Goal: Browse casually: Explore the website without a specific task or goal

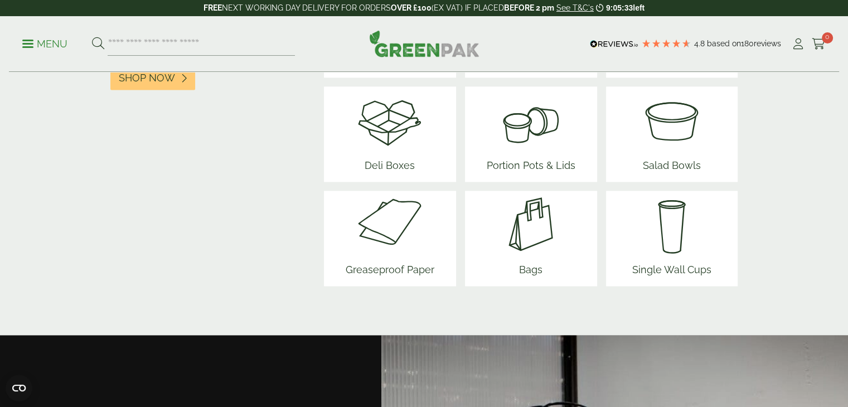
scroll to position [1516, 0]
click at [388, 235] on img at bounding box center [390, 223] width 98 height 67
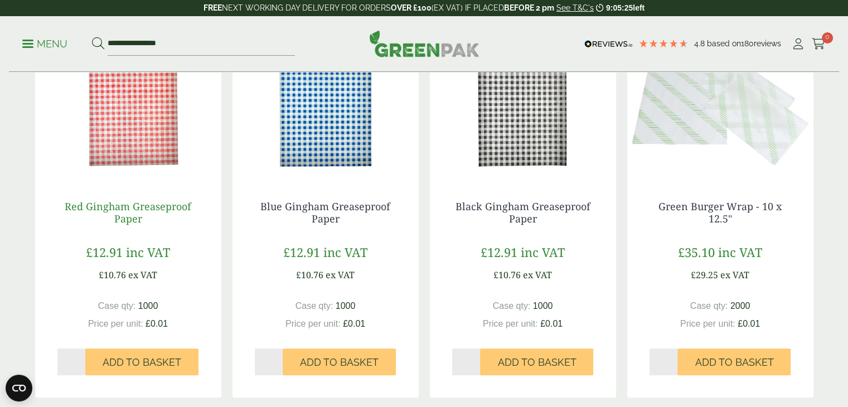
click at [154, 208] on link "Red Gingham Greaseproof Paper" at bounding box center [128, 213] width 127 height 26
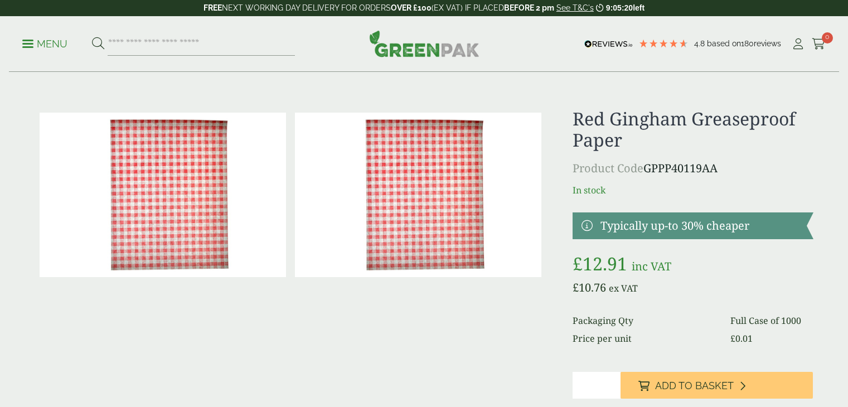
click at [631, 119] on h1 "Red Gingham Greaseproof Paper" at bounding box center [692, 129] width 240 height 43
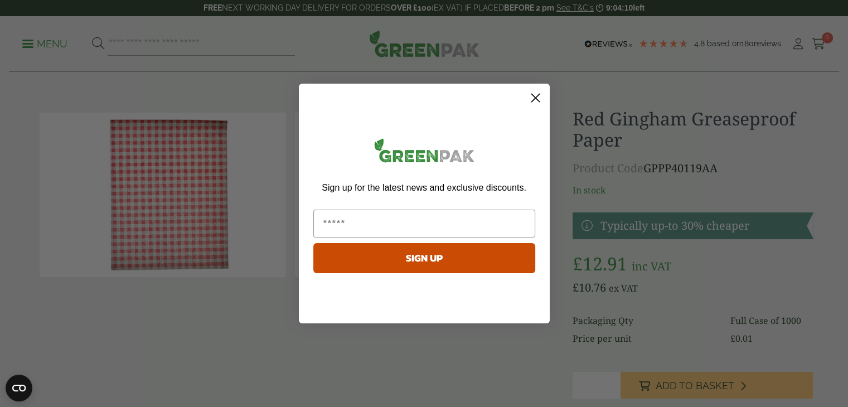
click at [542, 99] on circle "Close dialog" at bounding box center [535, 98] width 18 height 18
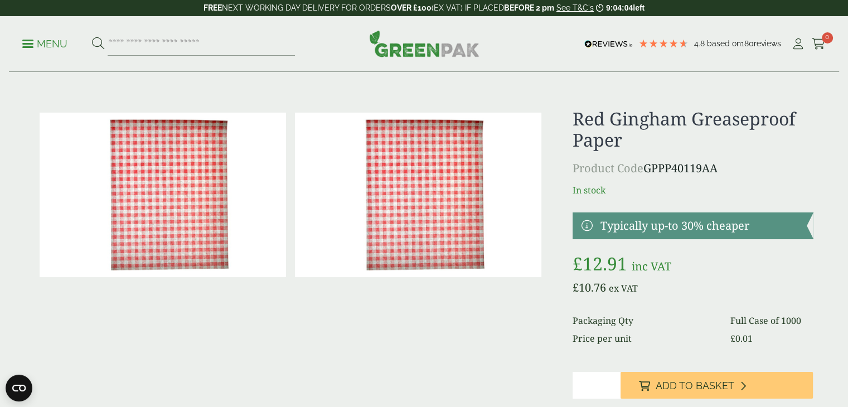
click at [432, 46] on img at bounding box center [424, 43] width 110 height 27
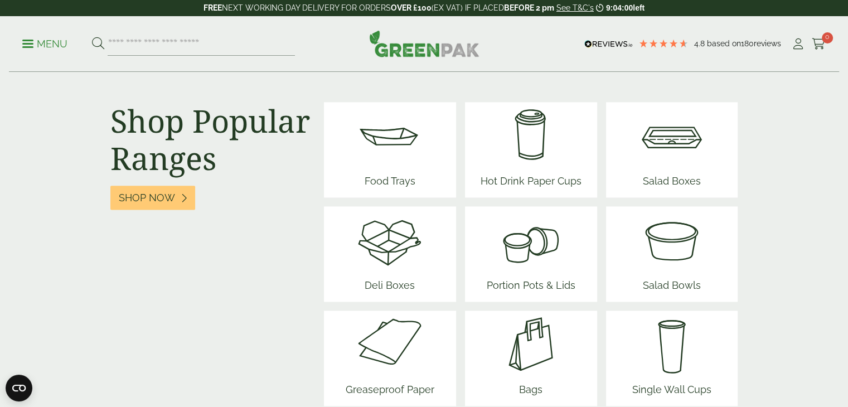
scroll to position [1340, 0]
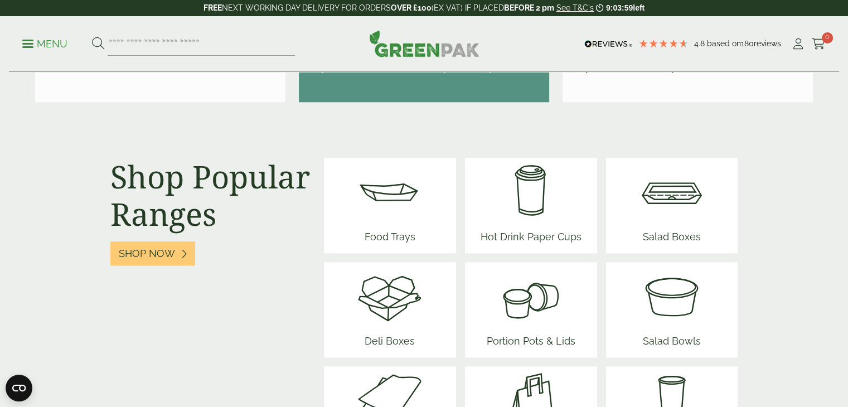
click at [401, 220] on img at bounding box center [389, 191] width 67 height 67
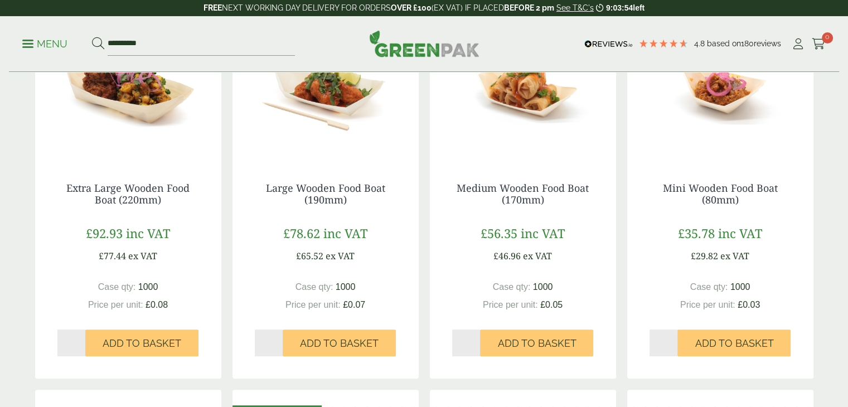
click at [147, 128] on img at bounding box center [128, 90] width 186 height 139
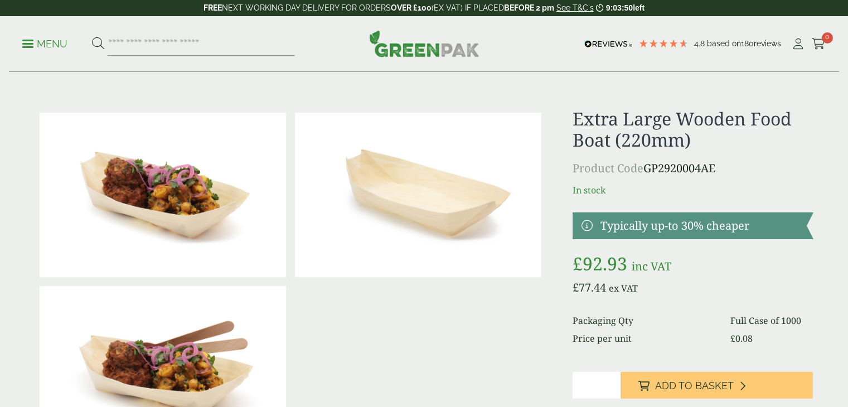
click at [178, 190] on img at bounding box center [163, 195] width 246 height 164
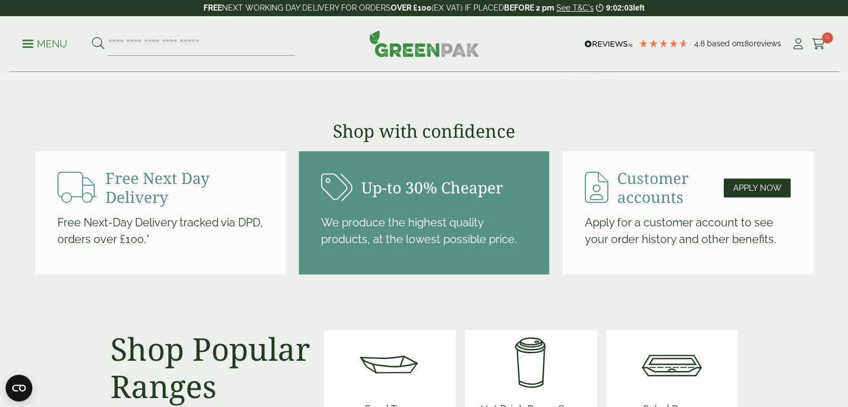
scroll to position [1168, 0]
